Goal: Information Seeking & Learning: Learn about a topic

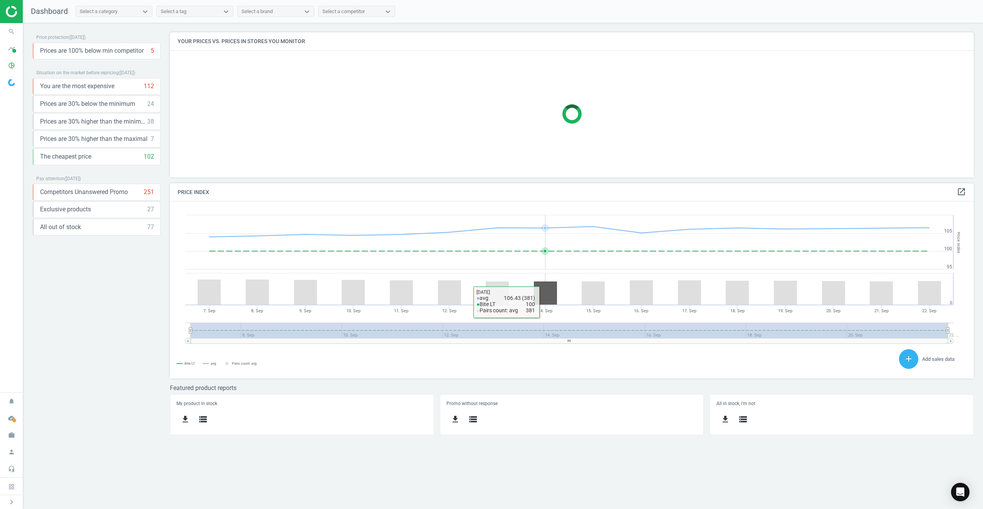
scroll to position [189, 816]
click at [14, 402] on icon "notifications" at bounding box center [11, 401] width 15 height 15
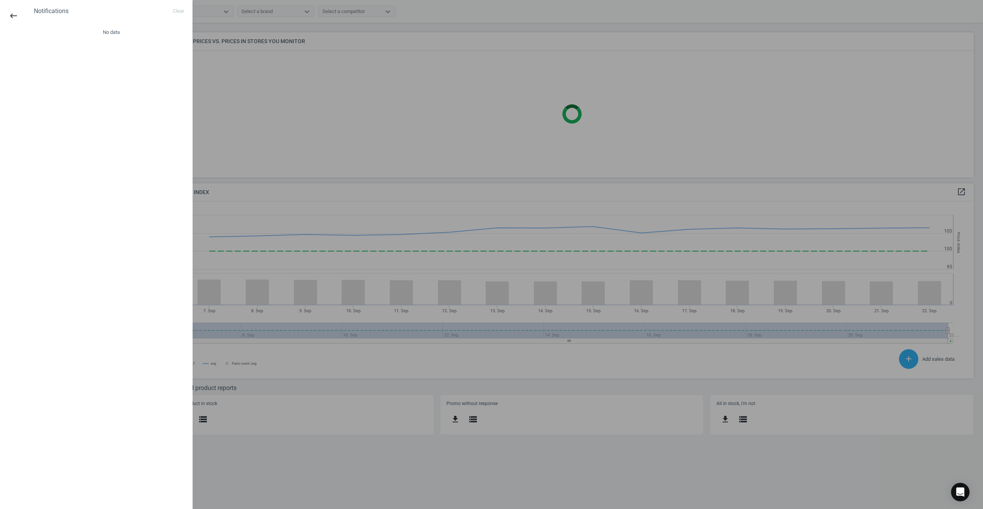
click at [22, 16] on div "keyboard_backspace" at bounding box center [13, 16] width 27 height 18
click at [18, 16] on icon "keyboard_backspace" at bounding box center [13, 15] width 9 height 9
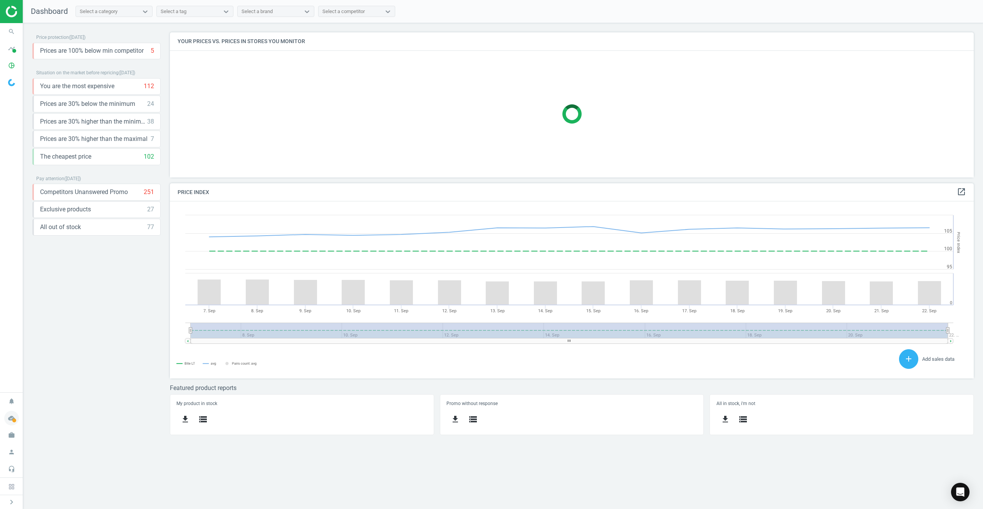
click at [14, 418] on icon "cloud_done" at bounding box center [11, 418] width 15 height 15
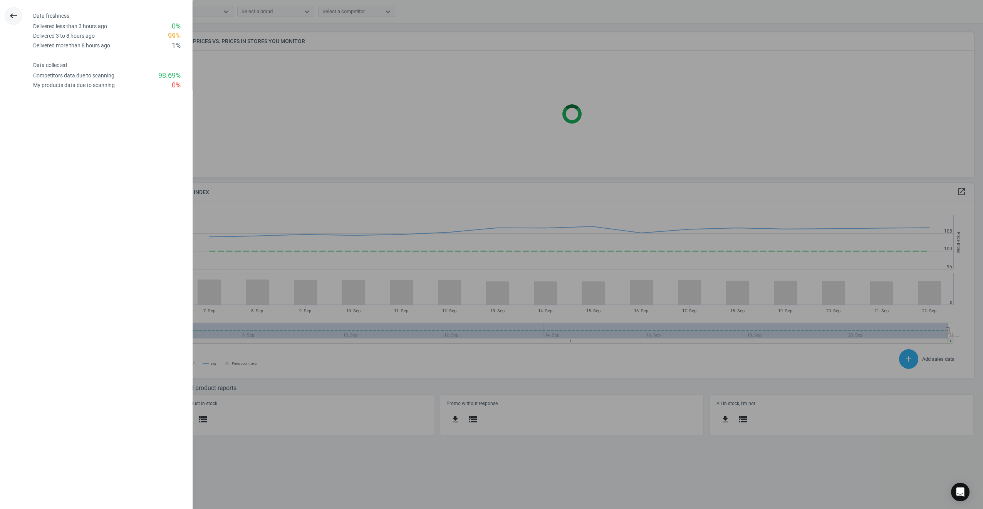
click at [18, 19] on icon "keyboard_backspace" at bounding box center [13, 15] width 9 height 9
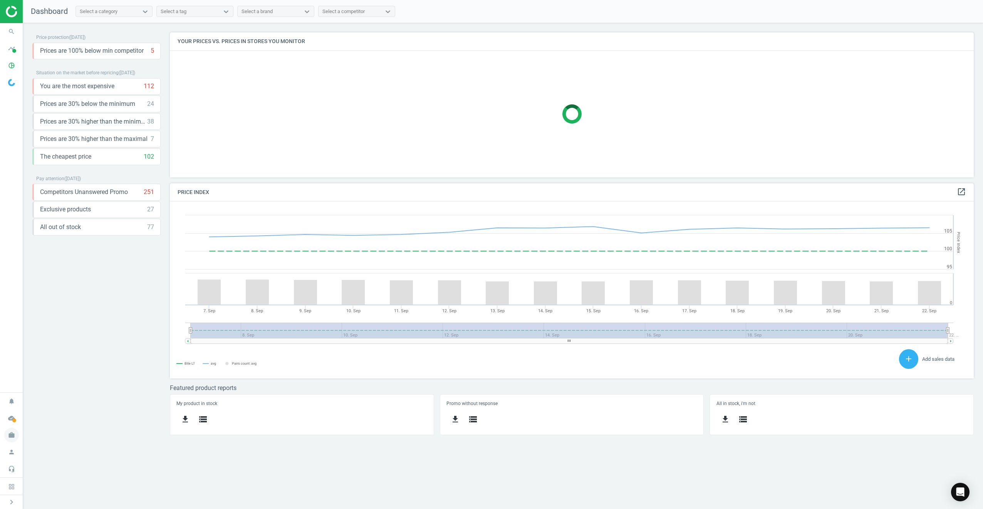
click at [7, 436] on icon "work" at bounding box center [11, 435] width 15 height 15
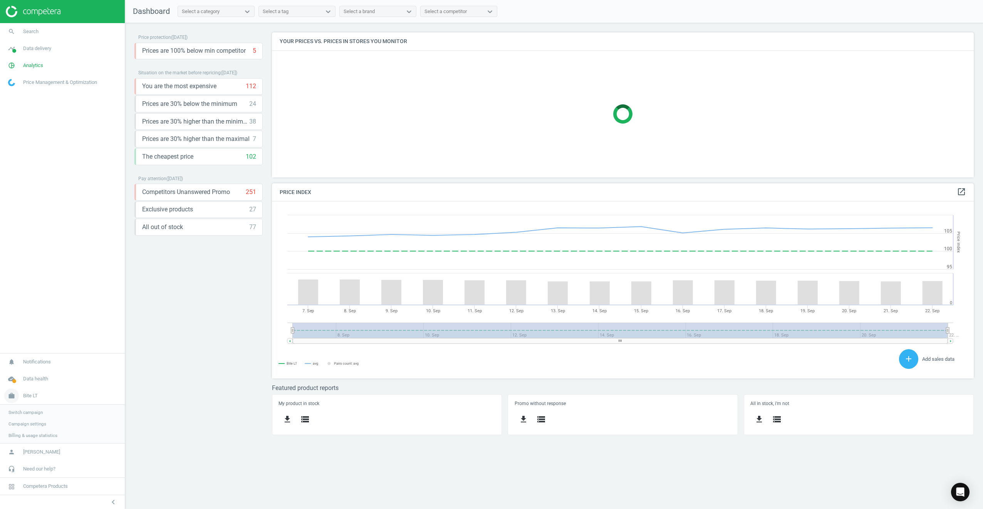
scroll to position [189, 714]
click at [36, 399] on link "work Bite LT" at bounding box center [62, 395] width 125 height 17
click at [35, 439] on link "work Bite LT" at bounding box center [62, 435] width 125 height 17
click at [31, 414] on span "Switch campaign" at bounding box center [25, 412] width 34 height 6
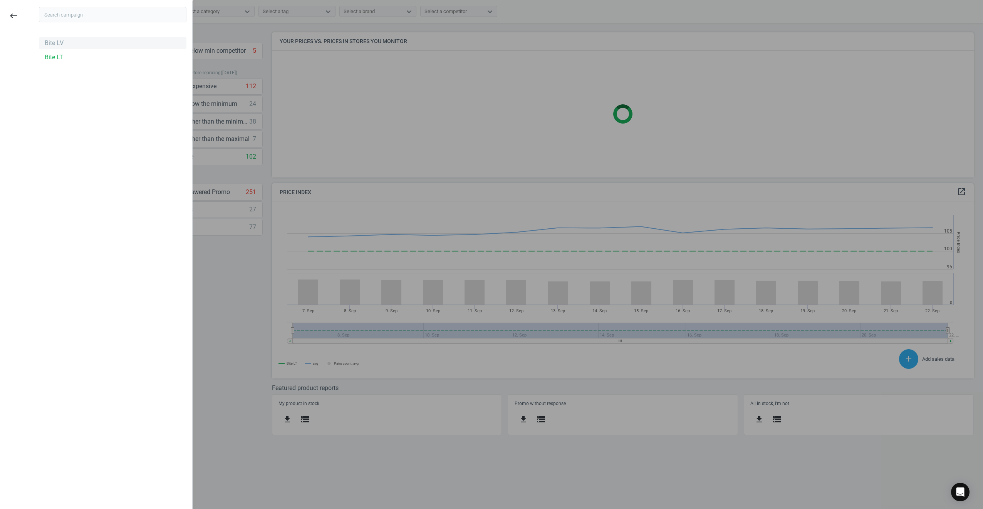
click at [56, 45] on div "Bite LV" at bounding box center [54, 43] width 19 height 8
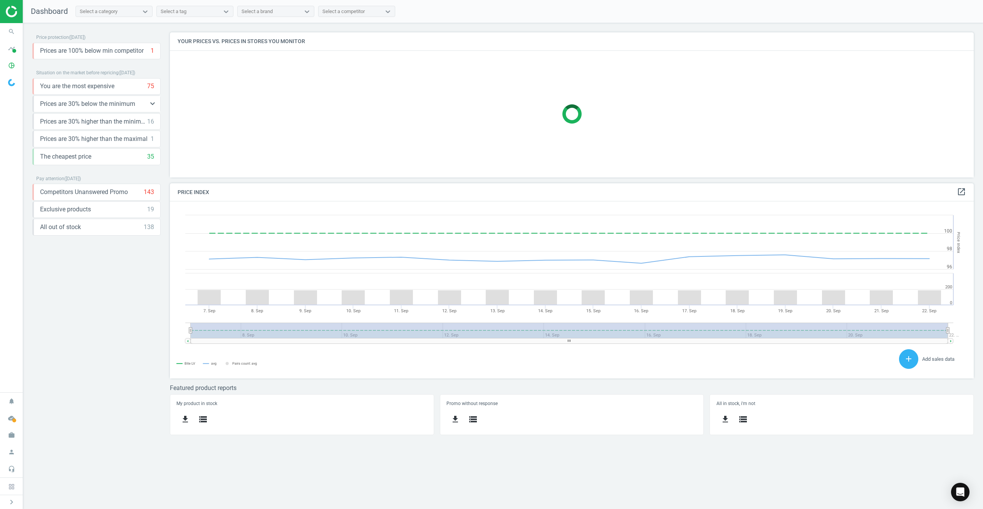
scroll to position [189, 816]
click at [154, 106] on icon "keyboard_arrow_down" at bounding box center [152, 103] width 9 height 9
click at [65, 122] on icon "storage" at bounding box center [66, 120] width 9 height 9
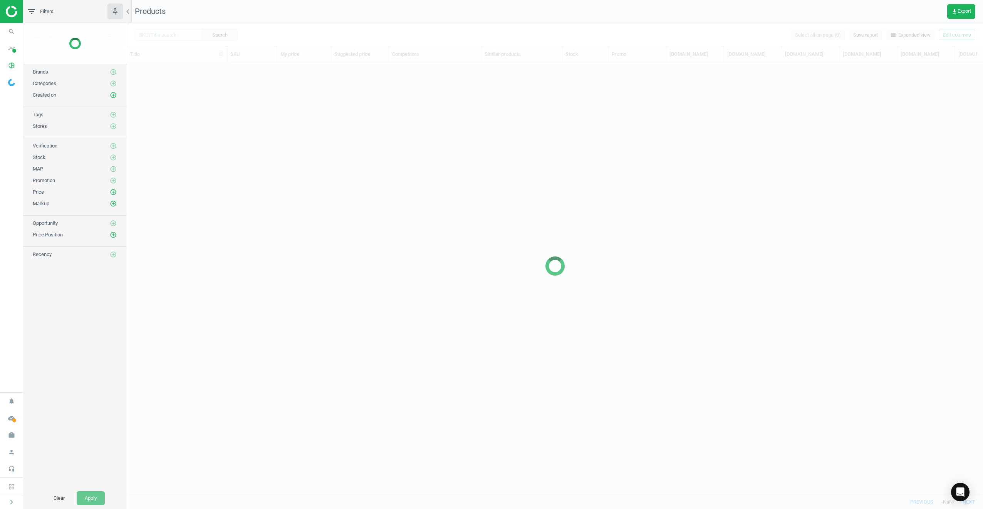
scroll to position [421, 850]
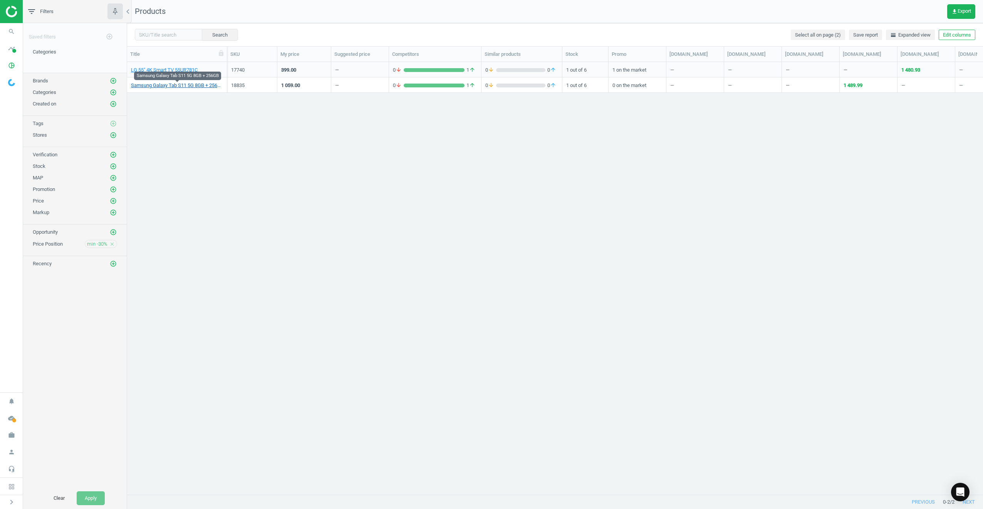
click at [155, 88] on link "Samsung Galaxy Tab S11 5G 8GB + 256GB" at bounding box center [177, 85] width 92 height 7
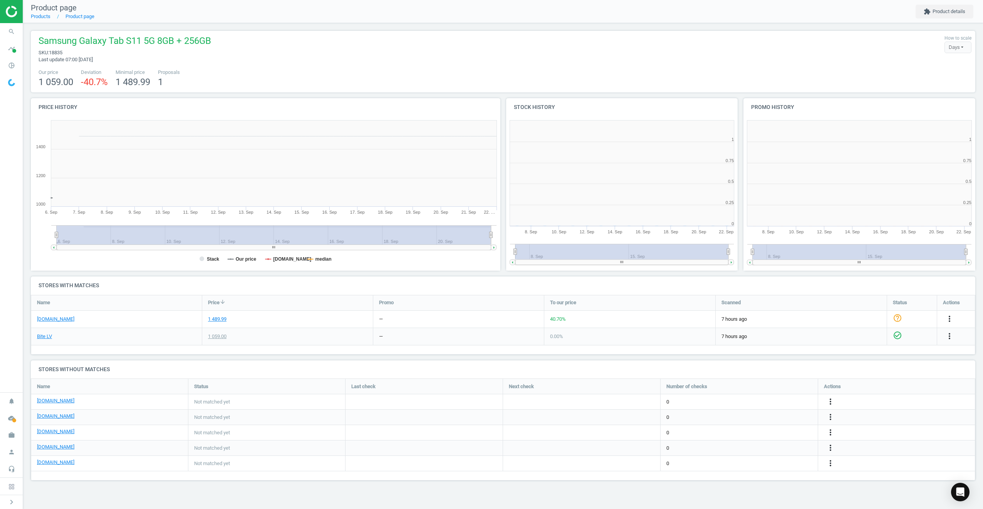
scroll to position [166, 244]
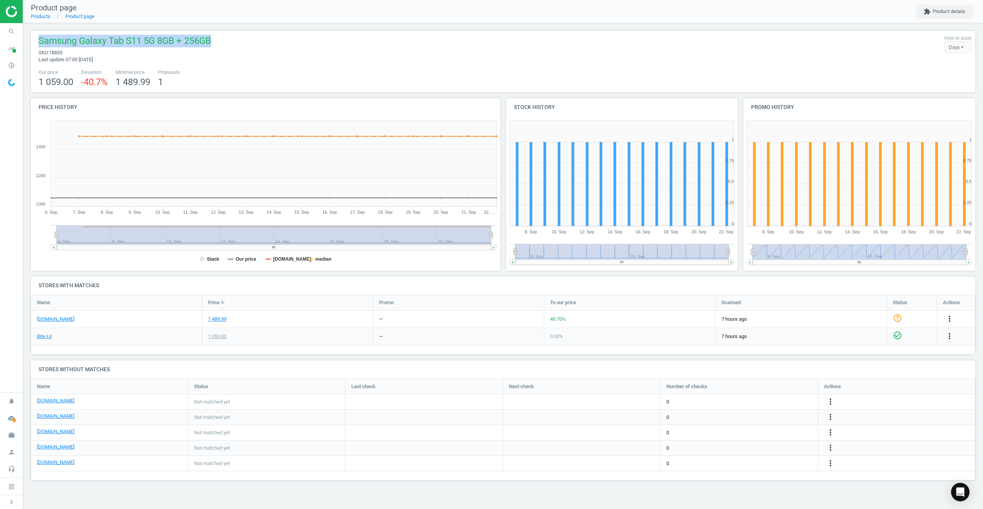
drag, startPoint x: 194, startPoint y: 44, endPoint x: 41, endPoint y: 41, distance: 152.9
click at [41, 41] on div "Samsung Galaxy Tab S11 5G 8GB + 256GB sku : 18835 Last update 07:00 22 Septembe…" at bounding box center [503, 49] width 937 height 28
copy span "Samsung Galaxy Tab S11 5G 8GB + 256GB"
click at [221, 320] on div "1 489.99" at bounding box center [217, 319] width 18 height 7
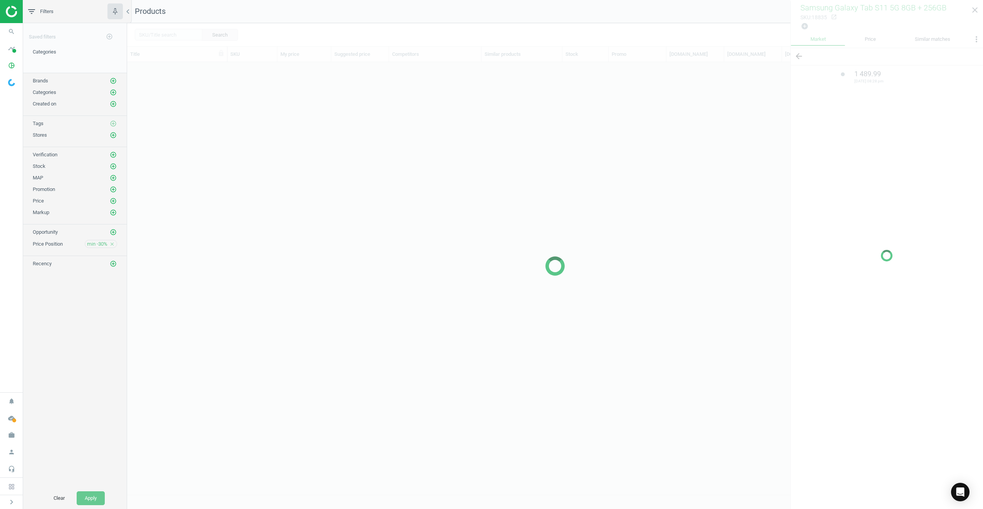
scroll to position [421, 850]
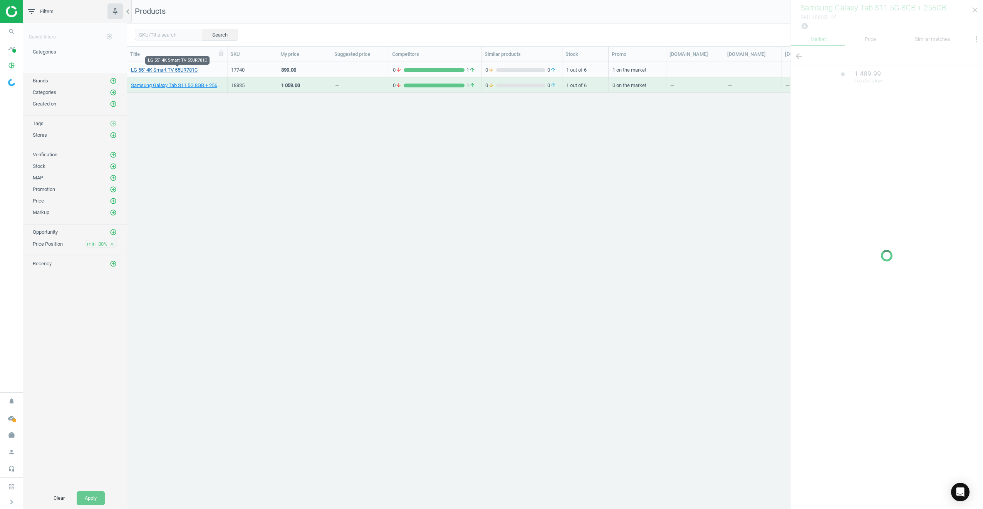
click at [185, 70] on link "LG 55" 4K Smart TV 55UR781C" at bounding box center [164, 70] width 67 height 7
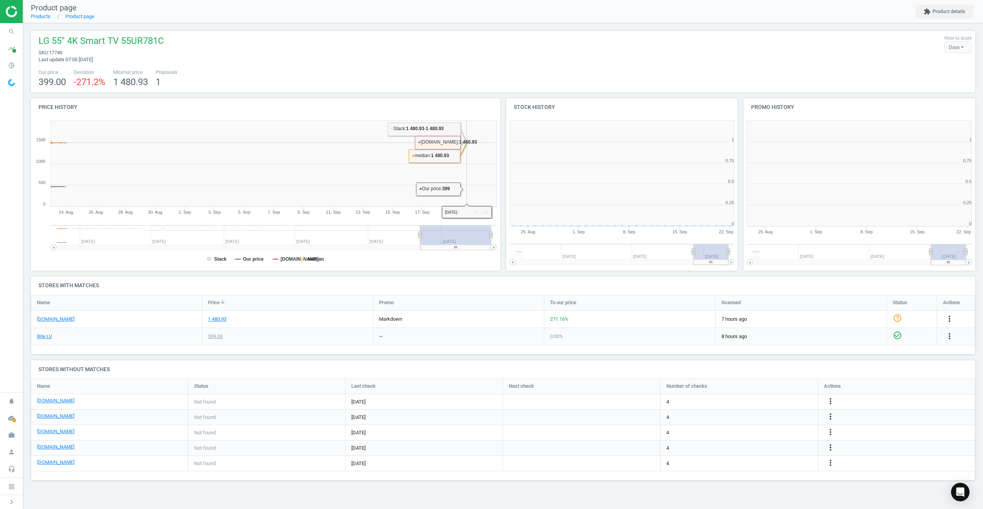
scroll to position [166, 244]
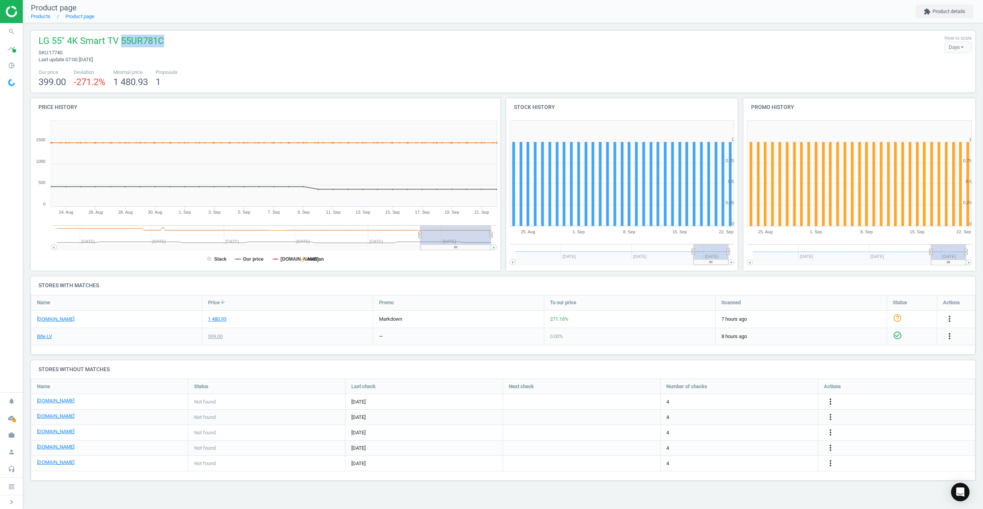
drag, startPoint x: 122, startPoint y: 40, endPoint x: 180, endPoint y: 35, distance: 58.8
click at [180, 35] on div "LG 55" 4K Smart TV 55UR781C sku : 17740 Last update 07:00 22 September How to s…" at bounding box center [503, 49] width 937 height 28
drag, startPoint x: 180, startPoint y: 35, endPoint x: 156, endPoint y: 41, distance: 25.2
copy span "55UR781C"
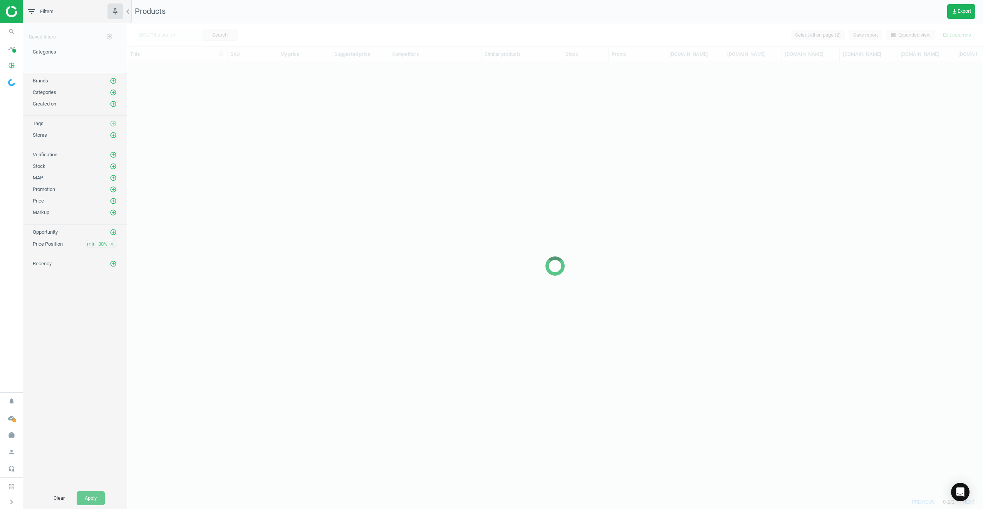
scroll to position [421, 850]
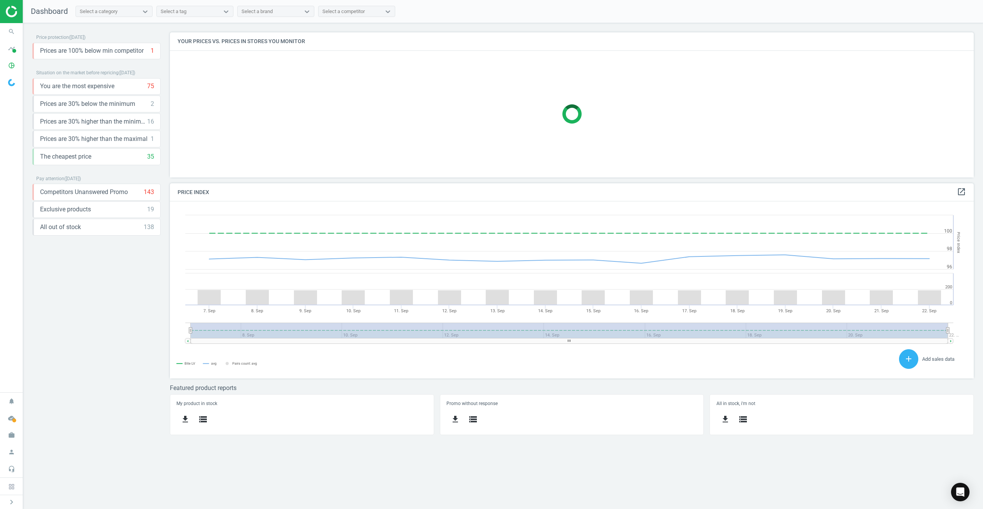
scroll to position [189, 816]
click at [87, 89] on span "You are the most expensive" at bounding box center [77, 86] width 74 height 8
click at [156, 87] on icon "keyboard_arrow_down" at bounding box center [152, 86] width 9 height 9
click at [67, 101] on icon "storage" at bounding box center [66, 103] width 9 height 9
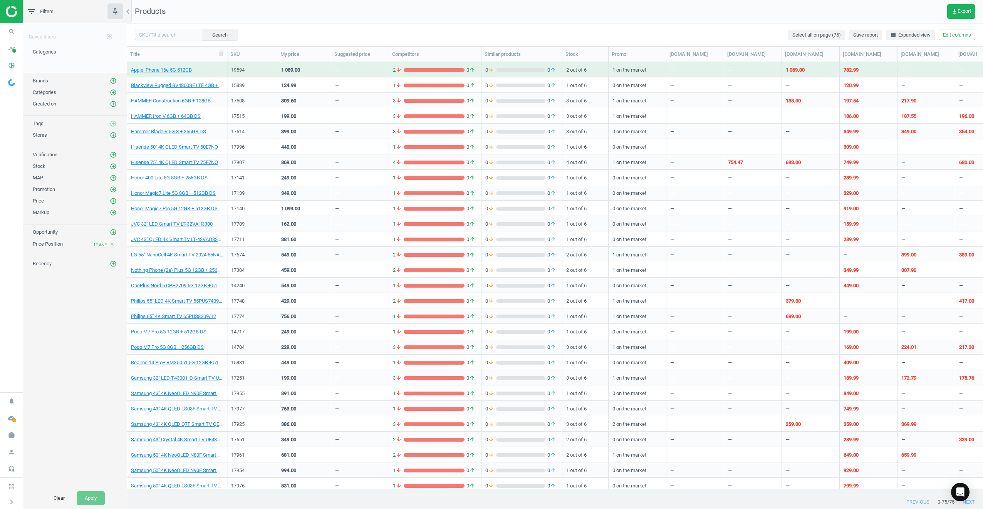
click at [11, 14] on img at bounding box center [33, 12] width 55 height 12
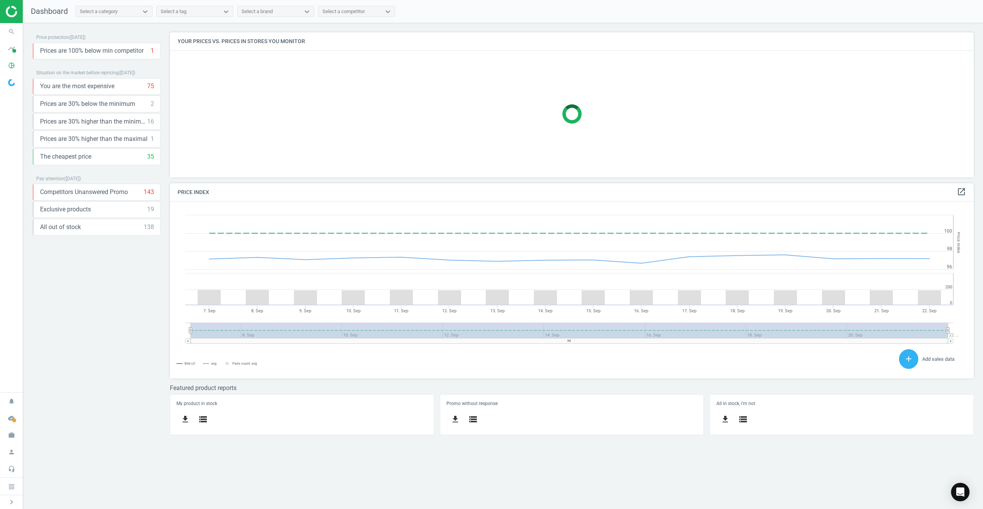
scroll to position [189, 816]
click at [102, 104] on span "Prices are 30% below the minimum" at bounding box center [87, 104] width 95 height 8
click at [152, 103] on icon "keyboard_arrow_down" at bounding box center [152, 103] width 9 height 9
click at [62, 117] on icon "storage" at bounding box center [66, 120] width 9 height 9
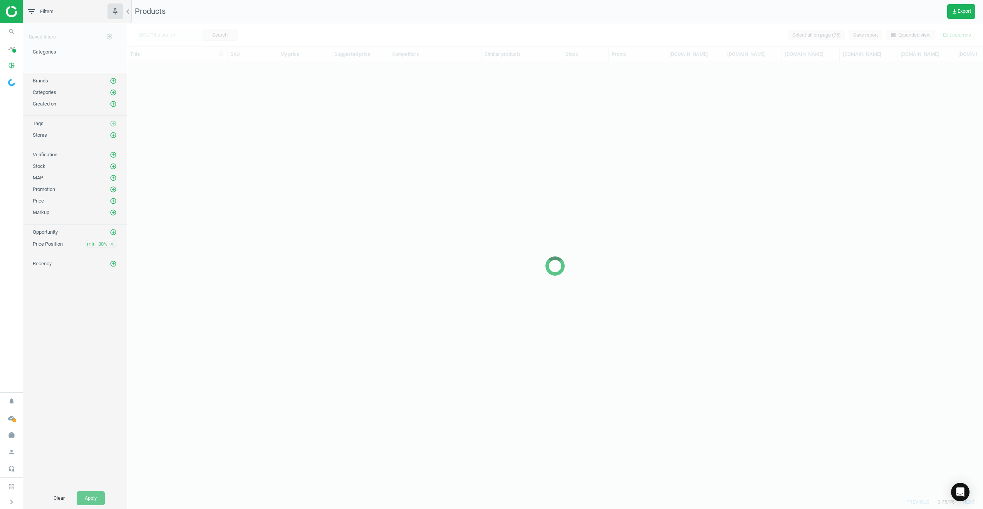
scroll to position [421, 850]
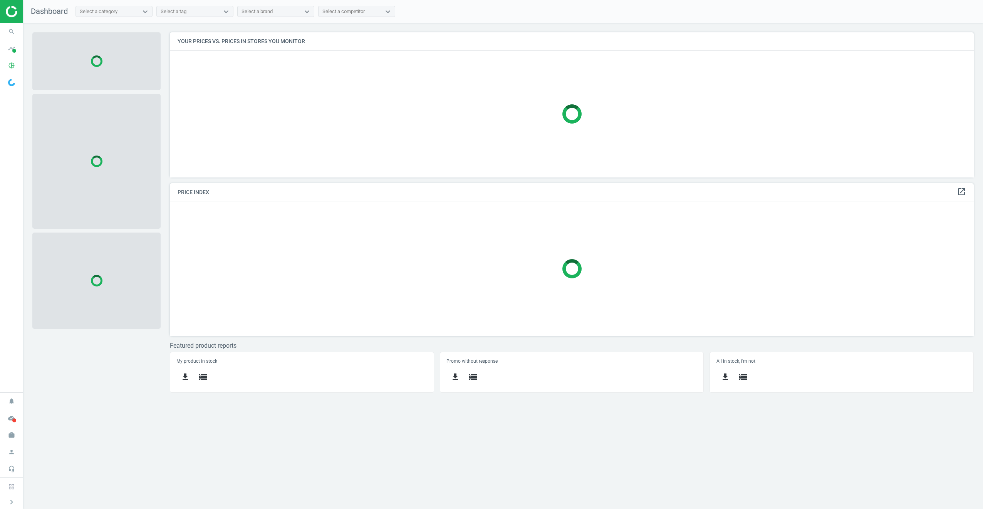
scroll to position [157, 816]
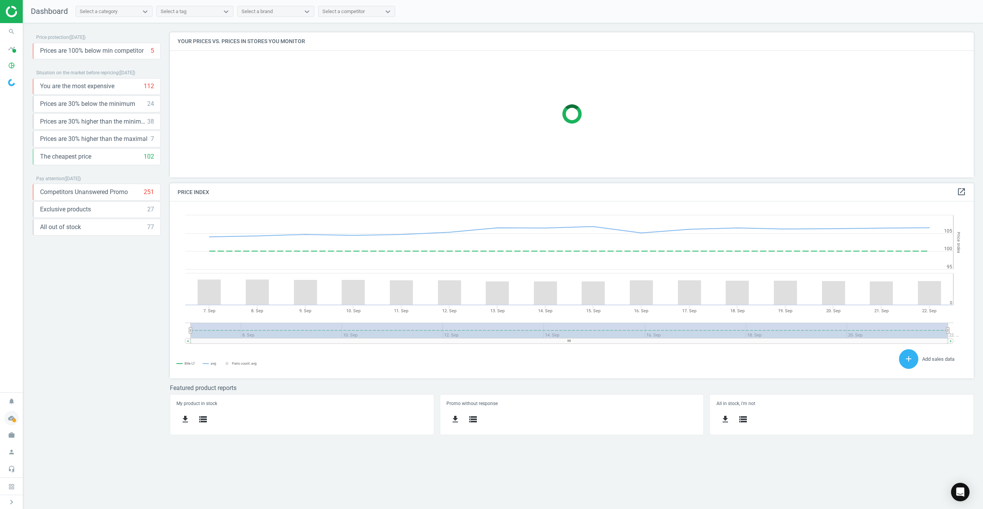
click at [9, 418] on icon "cloud_done" at bounding box center [11, 418] width 15 height 15
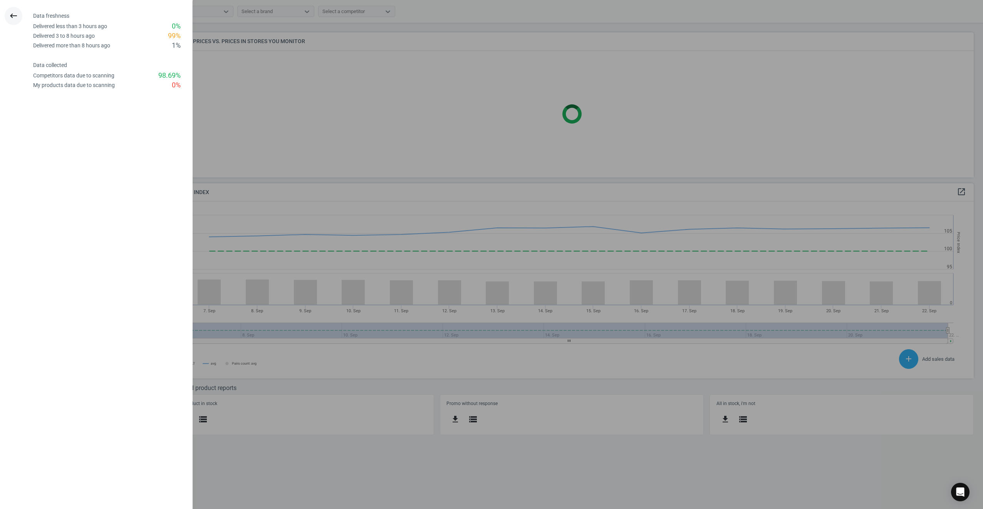
click at [10, 15] on icon "keyboard_backspace" at bounding box center [13, 15] width 9 height 9
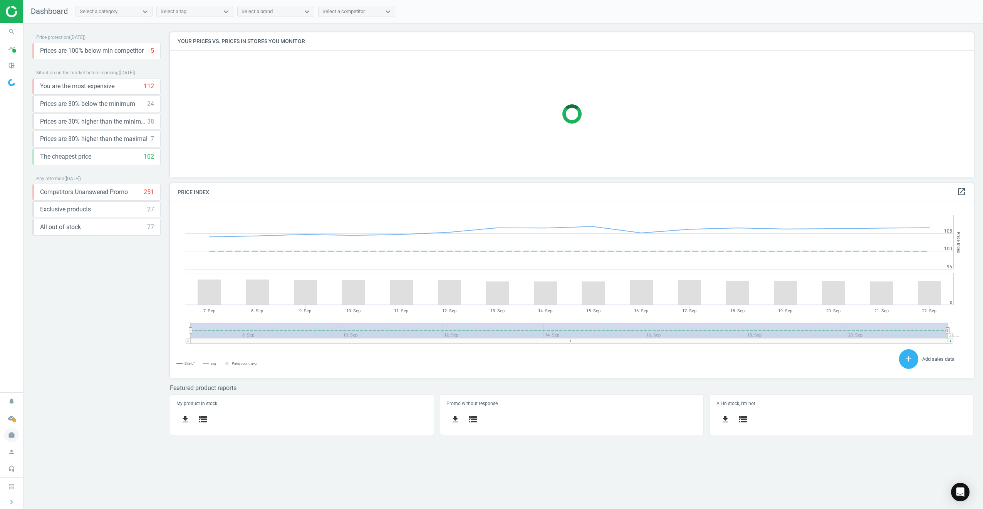
click at [7, 438] on icon "work" at bounding box center [11, 435] width 15 height 15
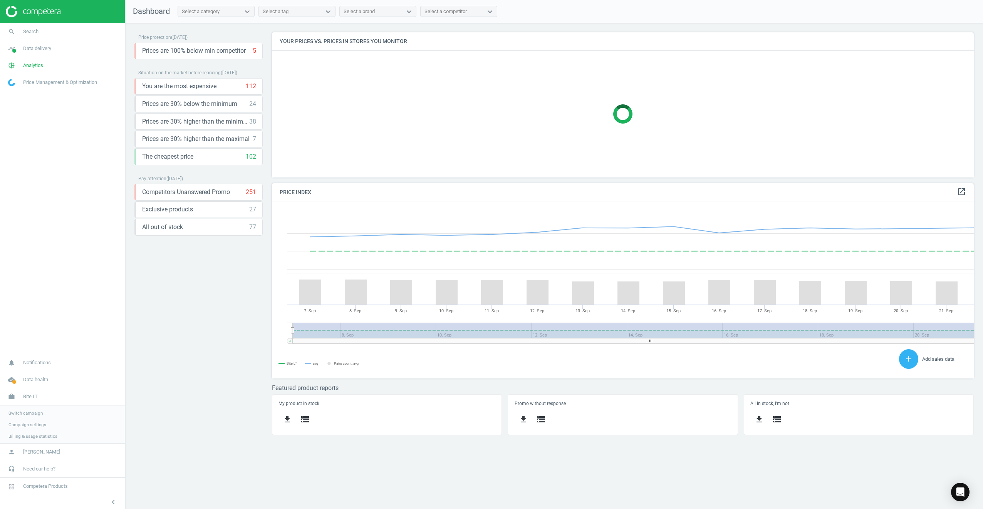
scroll to position [189, 714]
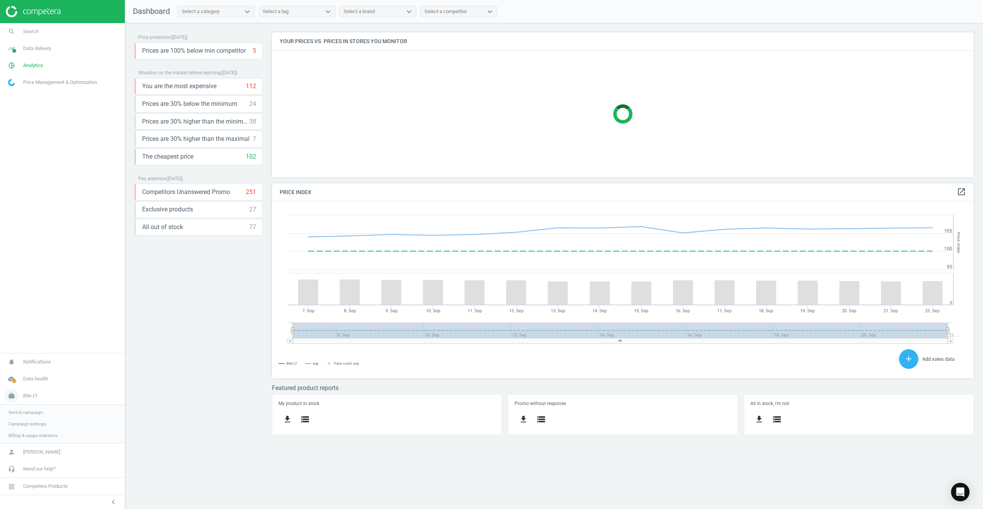
click at [31, 397] on span "Bite LT" at bounding box center [30, 395] width 15 height 7
click at [28, 431] on link "work Bite LT" at bounding box center [62, 435] width 125 height 17
click at [29, 407] on link "Switch campaign" at bounding box center [62, 413] width 125 height 12
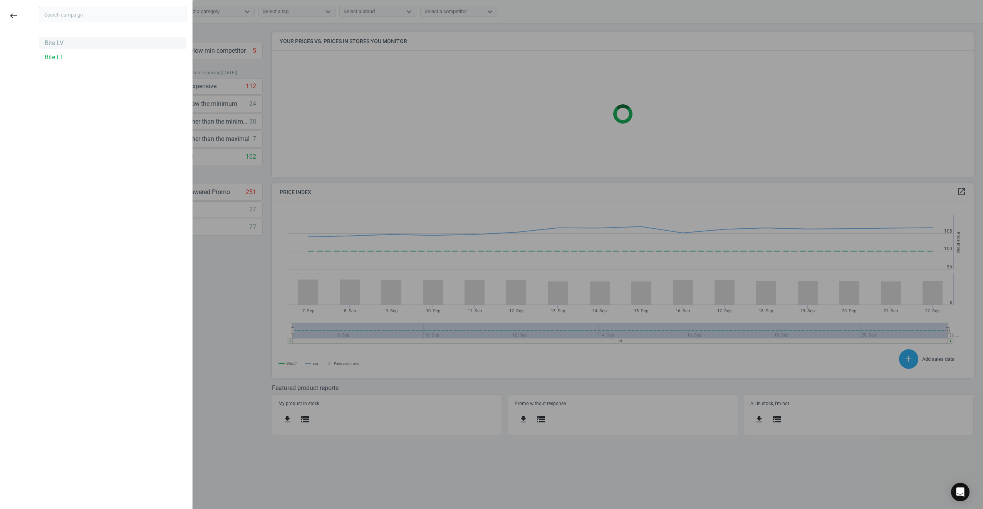
click at [49, 44] on div "Bite LV" at bounding box center [54, 43] width 19 height 8
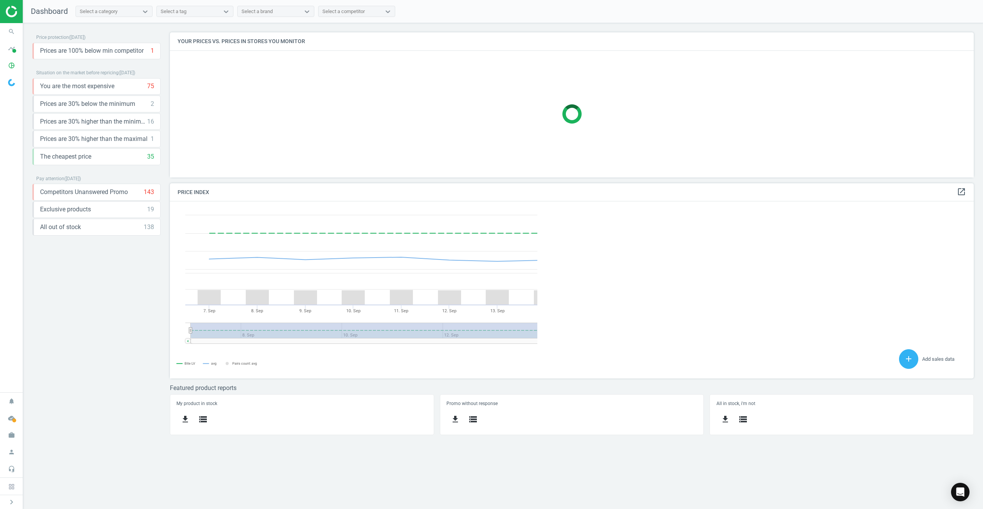
scroll to position [189, 816]
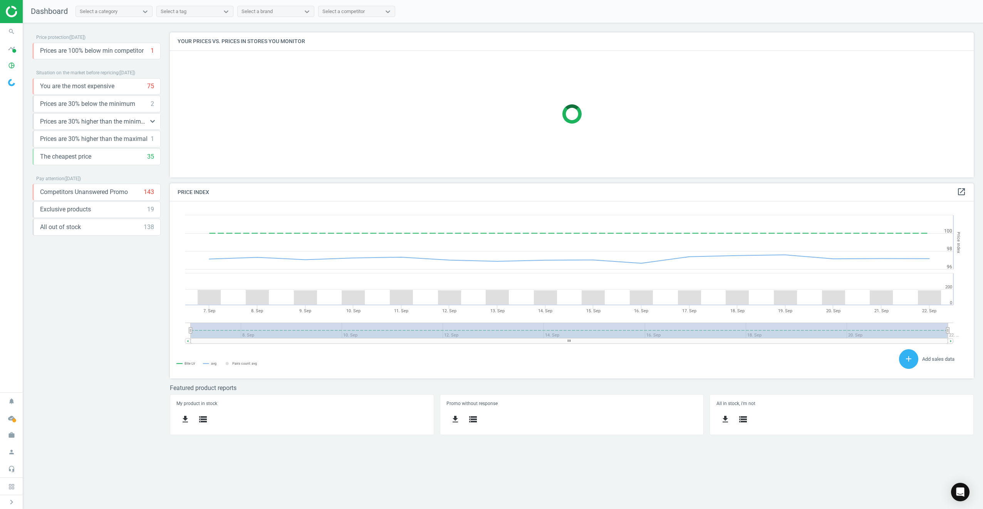
click at [132, 114] on div "Prices are 30% higher than the minimum 16 keyboard_arrow_down get_app storage" at bounding box center [96, 121] width 128 height 17
click at [10, 439] on icon "work" at bounding box center [11, 435] width 15 height 15
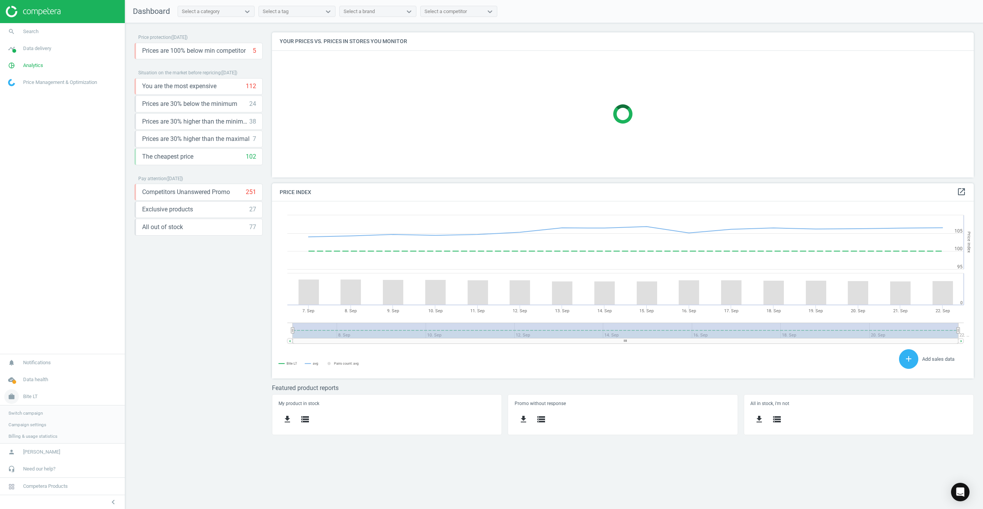
scroll to position [189, 714]
click at [38, 412] on span "Switch campaign" at bounding box center [25, 412] width 34 height 6
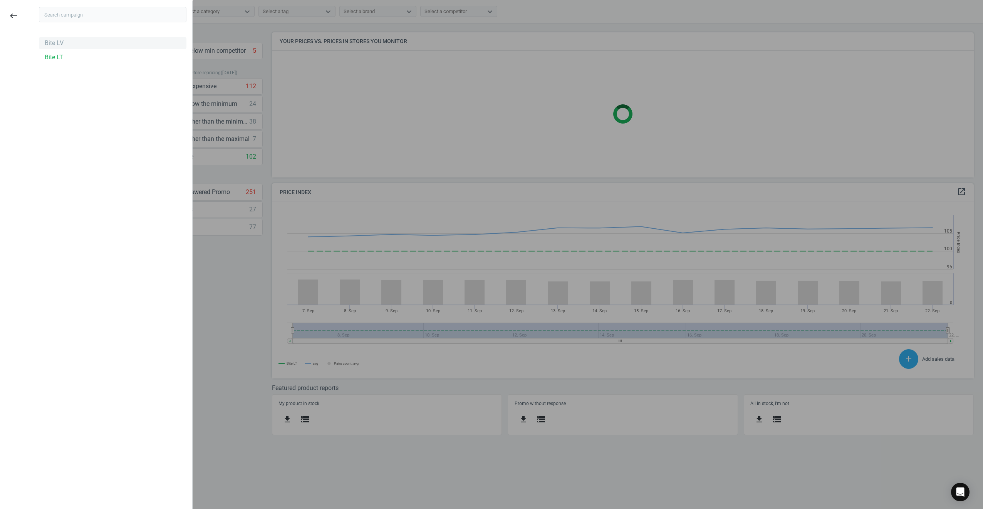
click at [60, 45] on div "Bite LV" at bounding box center [54, 43] width 19 height 8
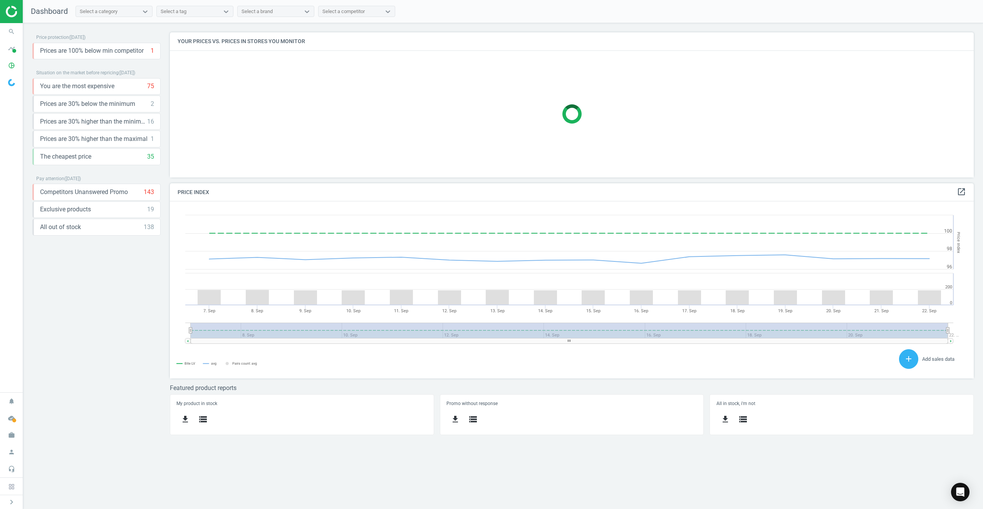
scroll to position [189, 816]
click at [43, 12] on span "Dashboard" at bounding box center [49, 11] width 37 height 9
click at [376, 11] on div "Select a competitor" at bounding box center [350, 12] width 62 height 10
click at [124, 10] on div "Select a category" at bounding box center [107, 12] width 62 height 10
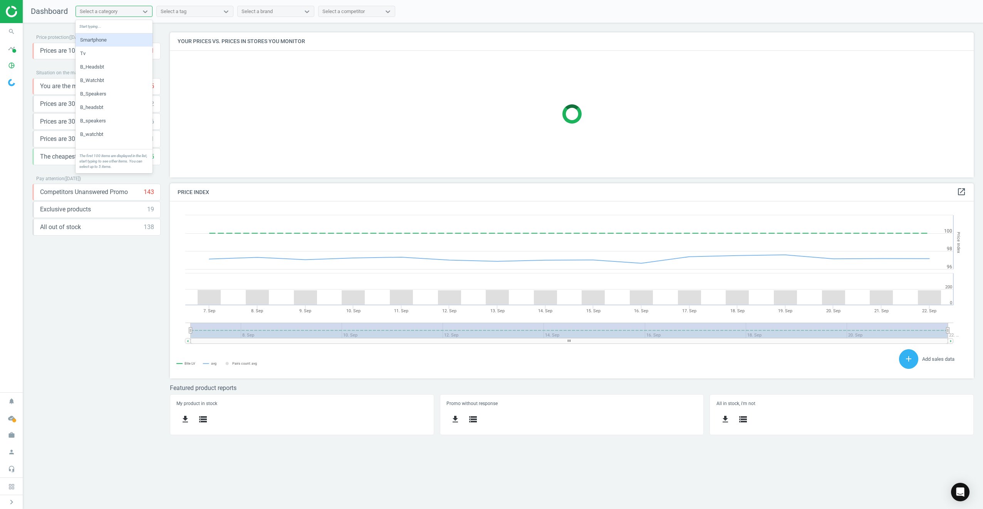
click at [106, 41] on div "Smartphone" at bounding box center [113, 40] width 77 height 13
